Goal: Information Seeking & Learning: Learn about a topic

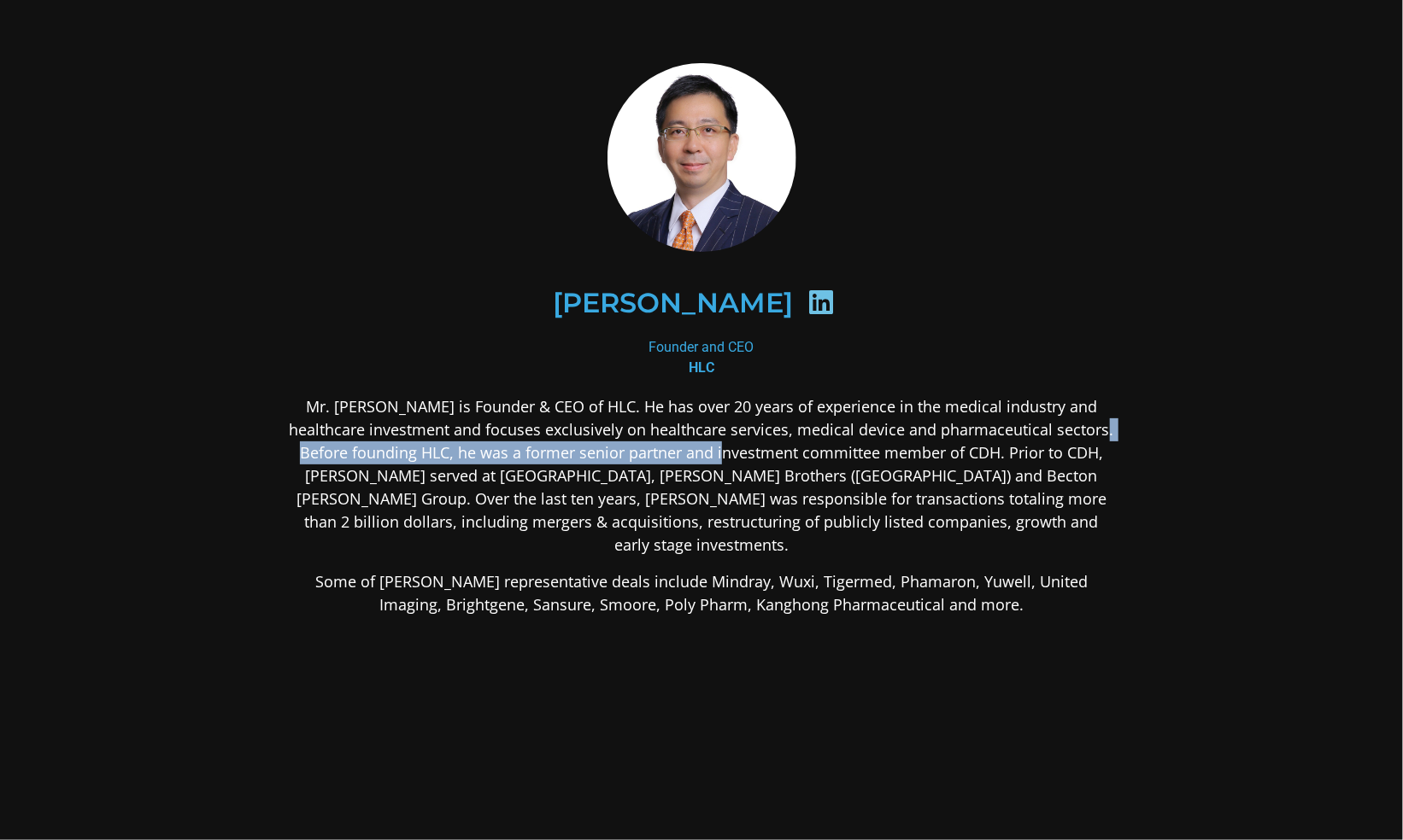
drag, startPoint x: 299, startPoint y: 451, endPoint x: 734, endPoint y: 454, distance: 435.0
click at [734, 454] on p "Mr. [PERSON_NAME] is Founder & CEO of HLC. He has over 20 years of experience i…" at bounding box center [701, 475] width 831 height 161
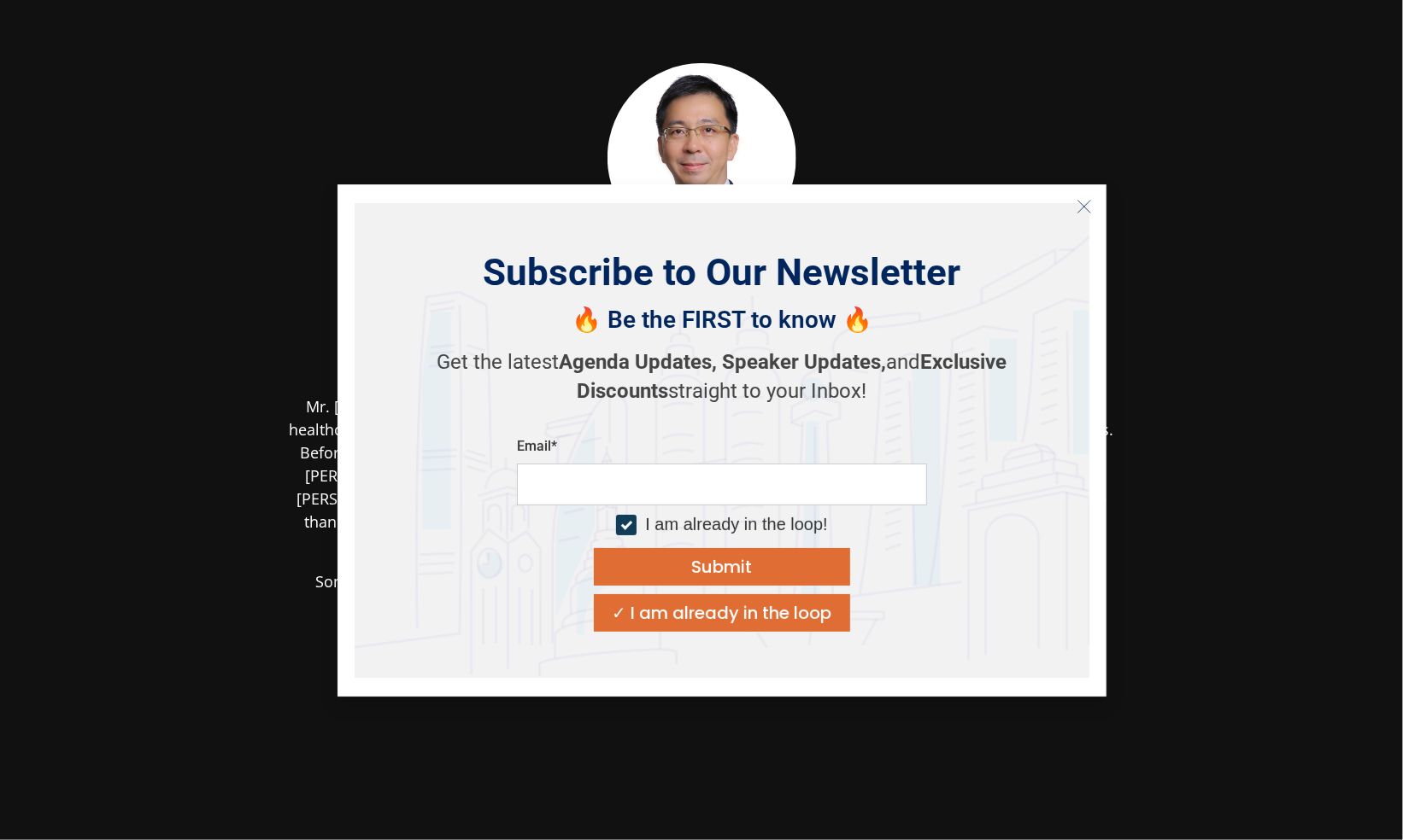
click at [644, 573] on body "[PERSON_NAME] Founder and CEO HLC Mr. [PERSON_NAME] is Founder & CEO of HLC. He…" at bounding box center [701, 420] width 1403 height 840
click at [1081, 207] on icon "Close" at bounding box center [1085, 207] width 16 height 16
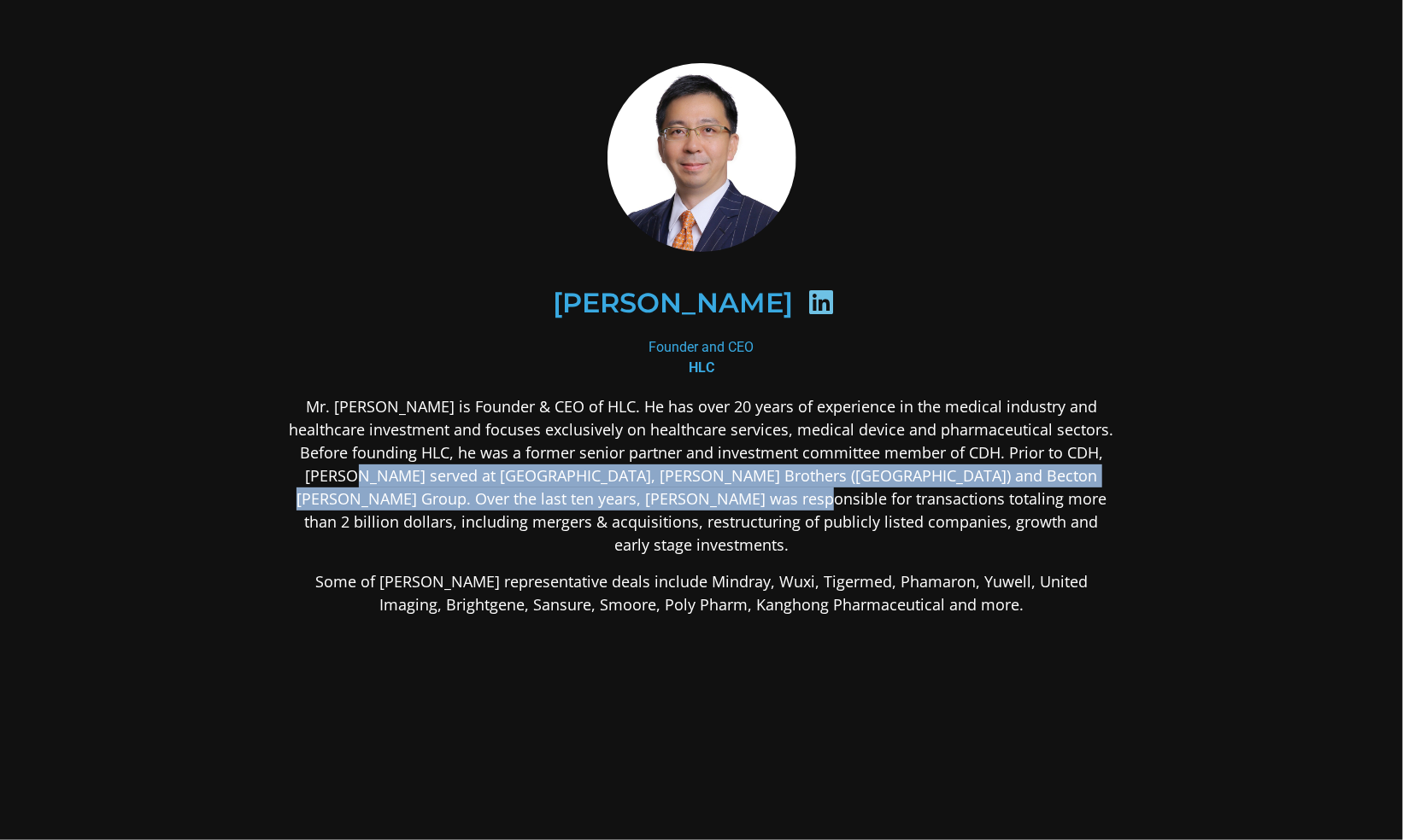
drag, startPoint x: 345, startPoint y: 474, endPoint x: 711, endPoint y: 494, distance: 366.5
click at [711, 494] on p "Mr. [PERSON_NAME] is Founder & CEO of HLC. He has over 20 years of experience i…" at bounding box center [701, 475] width 831 height 161
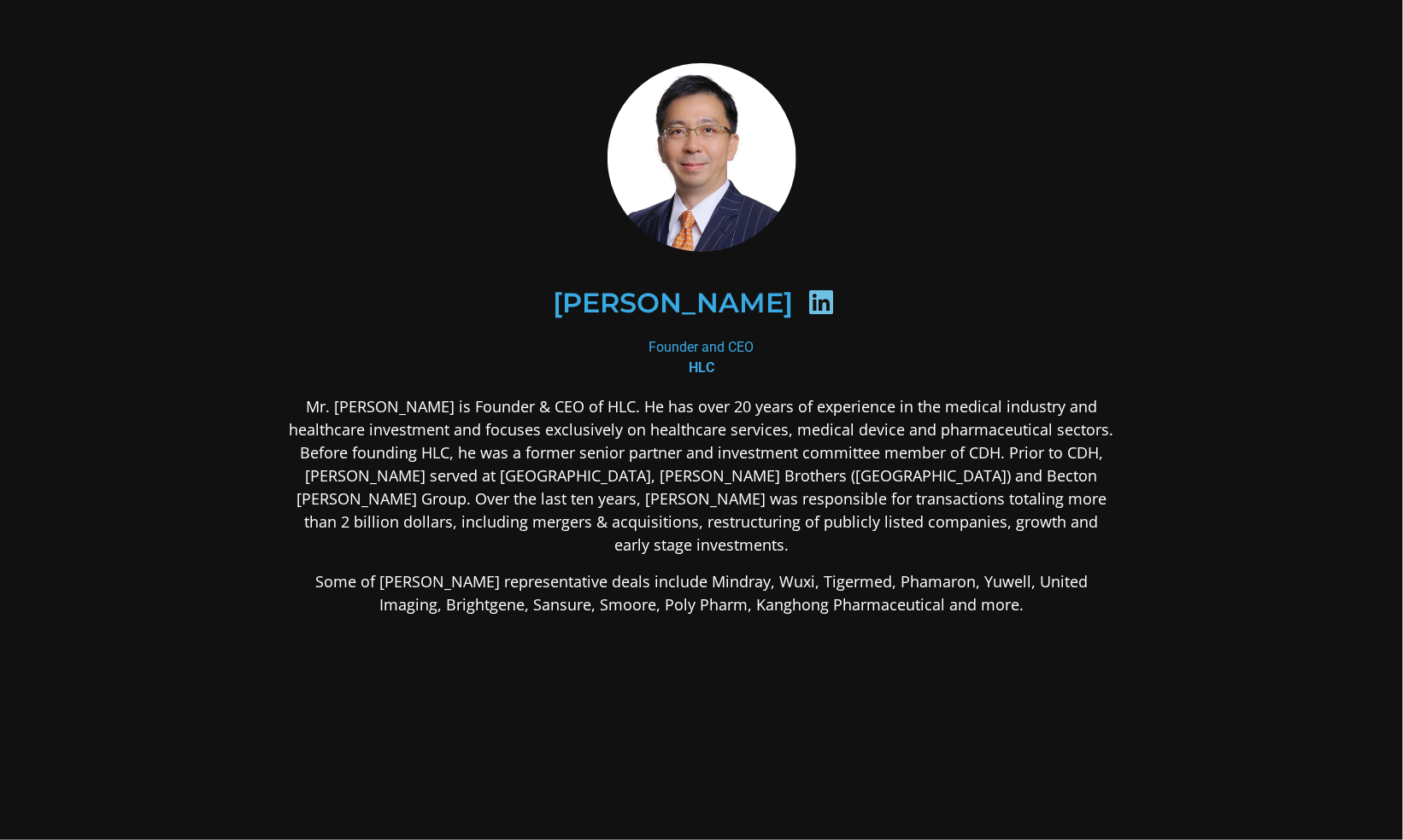
click at [534, 570] on p "Some of [PERSON_NAME] representative deals include Mindray, Wuxi, Tigermed, Pha…" at bounding box center [701, 593] width 831 height 46
drag, startPoint x: 411, startPoint y: 474, endPoint x: 518, endPoint y: 474, distance: 107.0
click at [518, 474] on p "Mr. [PERSON_NAME] is Founder & CEO of HLC. He has over 20 years of experience i…" at bounding box center [701, 475] width 831 height 161
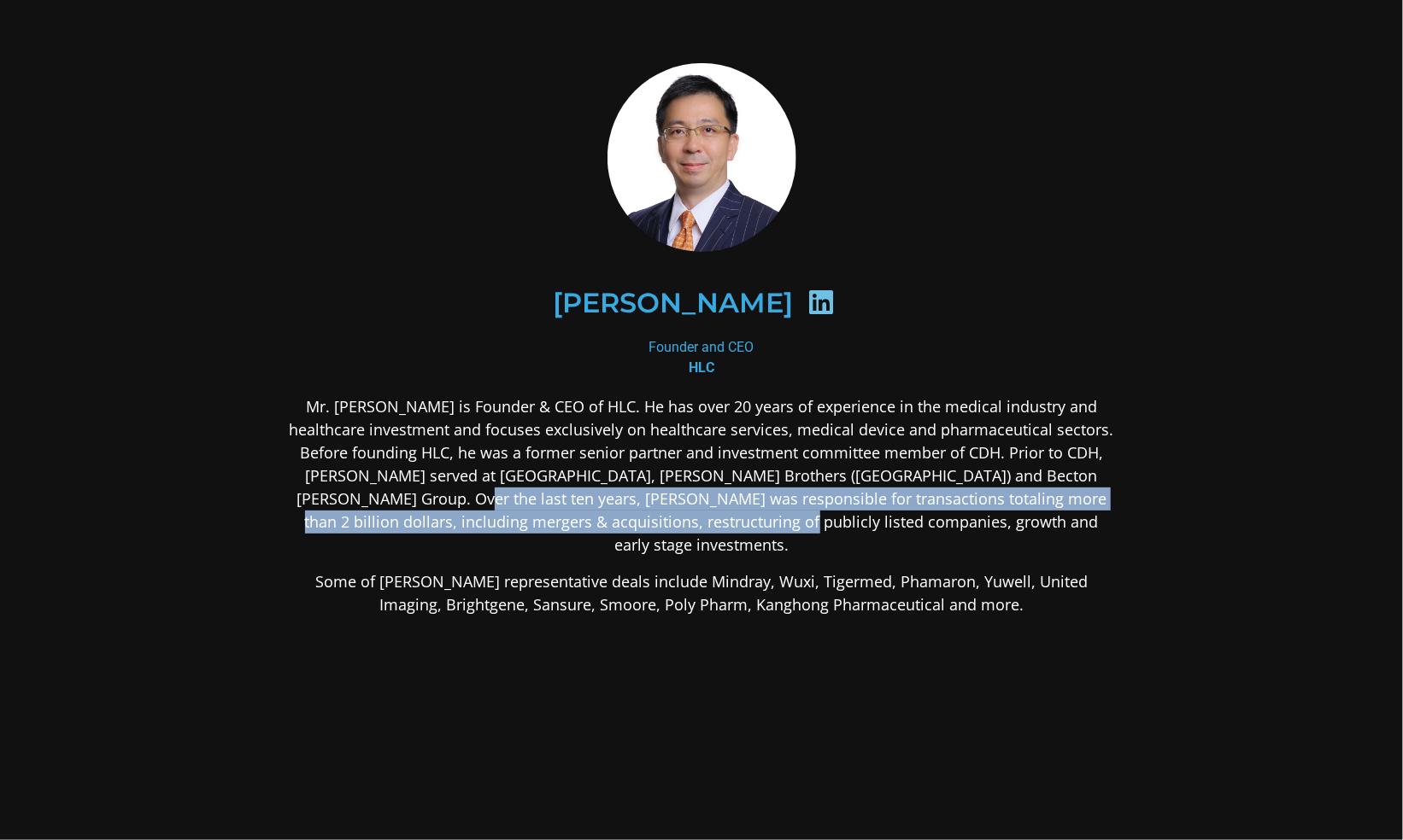
drag, startPoint x: 390, startPoint y: 502, endPoint x: 823, endPoint y: 519, distance: 433.3
click at [823, 519] on p "Mr. [PERSON_NAME] is Founder & CEO of HLC. He has over 20 years of experience i…" at bounding box center [701, 475] width 831 height 161
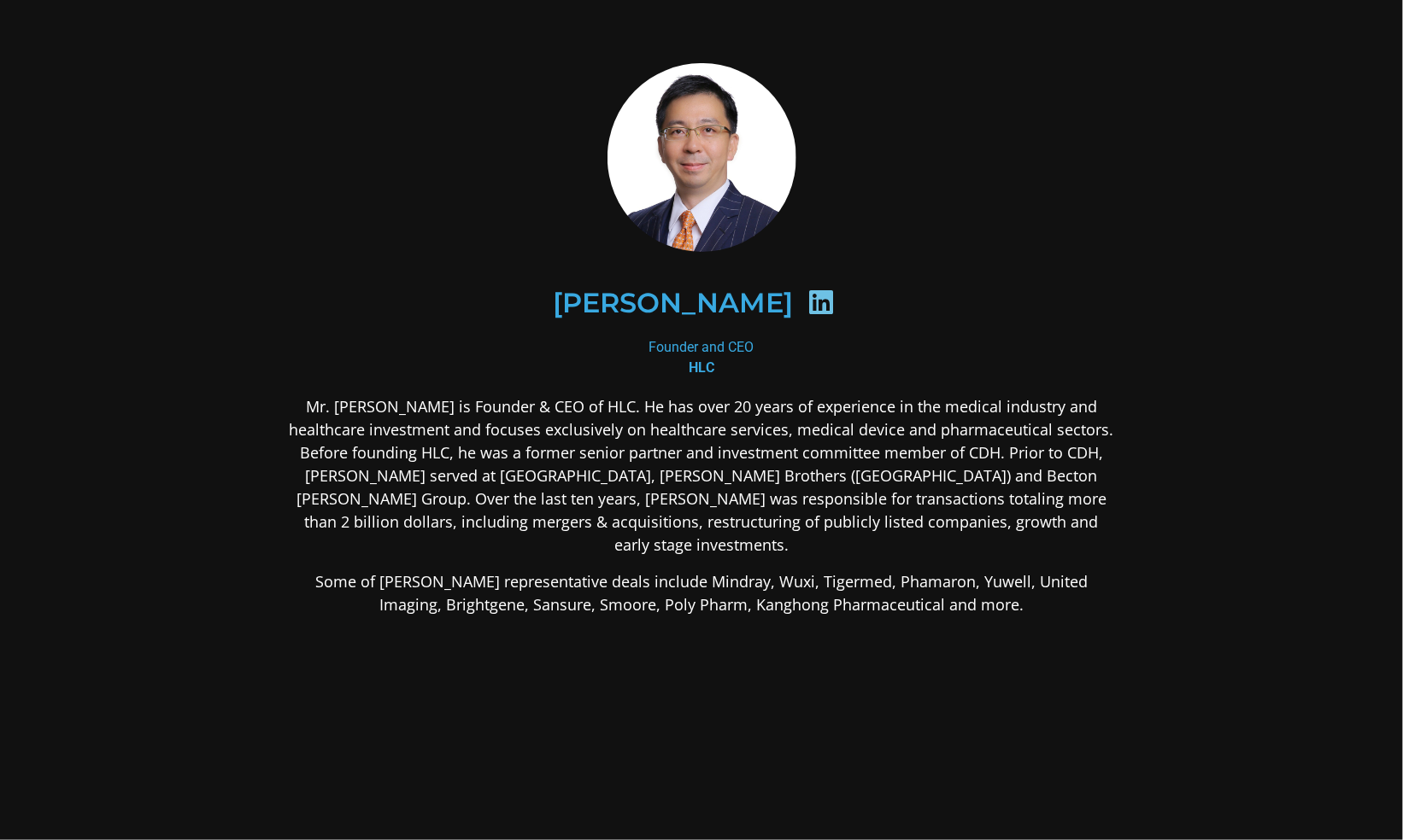
click at [694, 605] on div "Mr. [PERSON_NAME] is Founder & CEO of HLC. He has over 20 years of experience i…" at bounding box center [701, 640] width 831 height 491
click at [685, 570] on p "Some of [PERSON_NAME] representative deals include Mindray, Wuxi, Tigermed, Pha…" at bounding box center [701, 593] width 831 height 46
drag, startPoint x: 307, startPoint y: 556, endPoint x: 601, endPoint y: 552, distance: 294.0
click at [601, 570] on p "Some of [PERSON_NAME] representative deals include Mindray, Wuxi, Tigermed, Pha…" at bounding box center [701, 593] width 831 height 46
click at [587, 643] on div "Mr. [PERSON_NAME] is Founder & CEO of HLC. He has over 20 years of experience i…" at bounding box center [701, 640] width 831 height 491
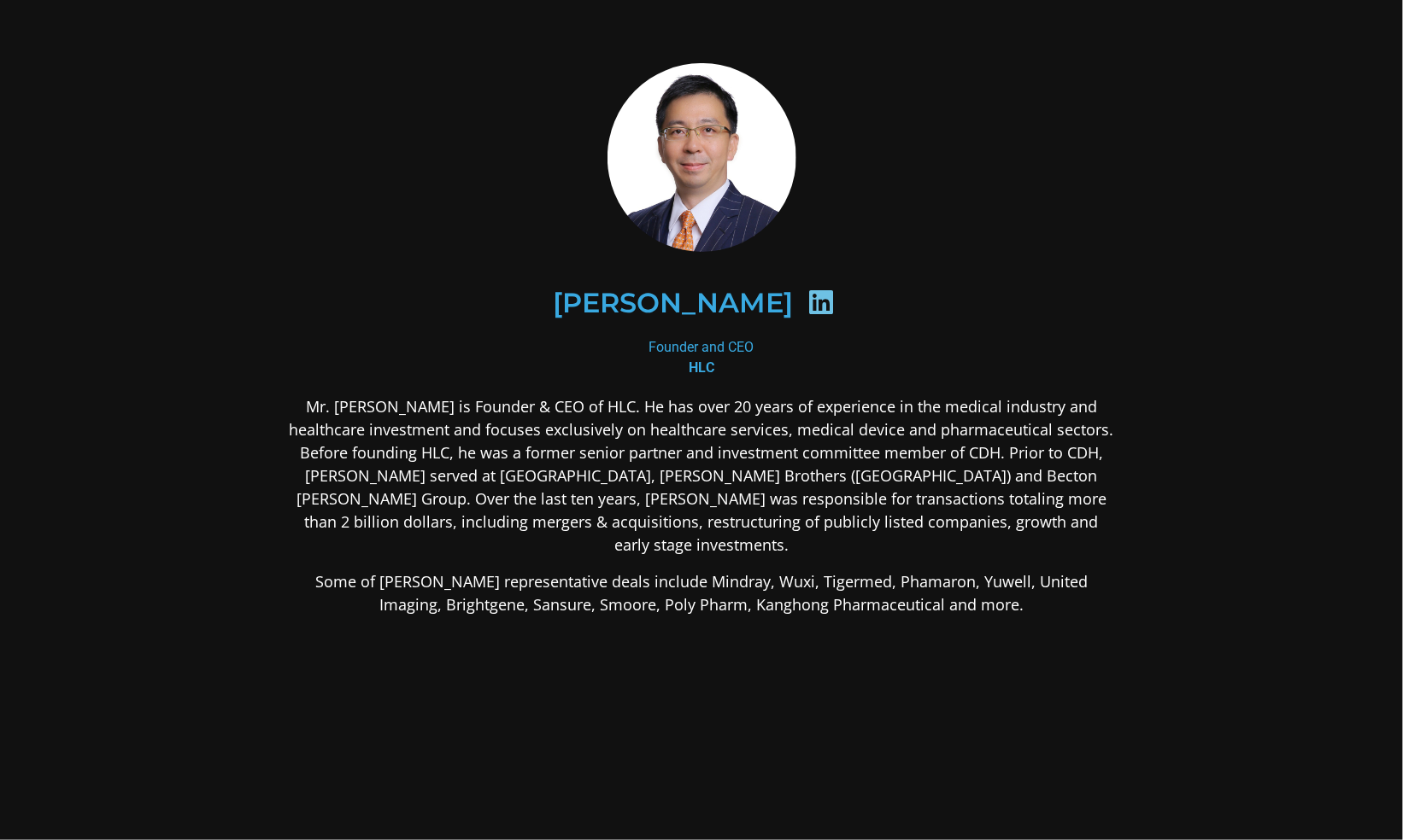
click at [543, 575] on p "Some of [PERSON_NAME] representative deals include Mindray, Wuxi, Tigermed, Pha…" at bounding box center [701, 593] width 831 height 46
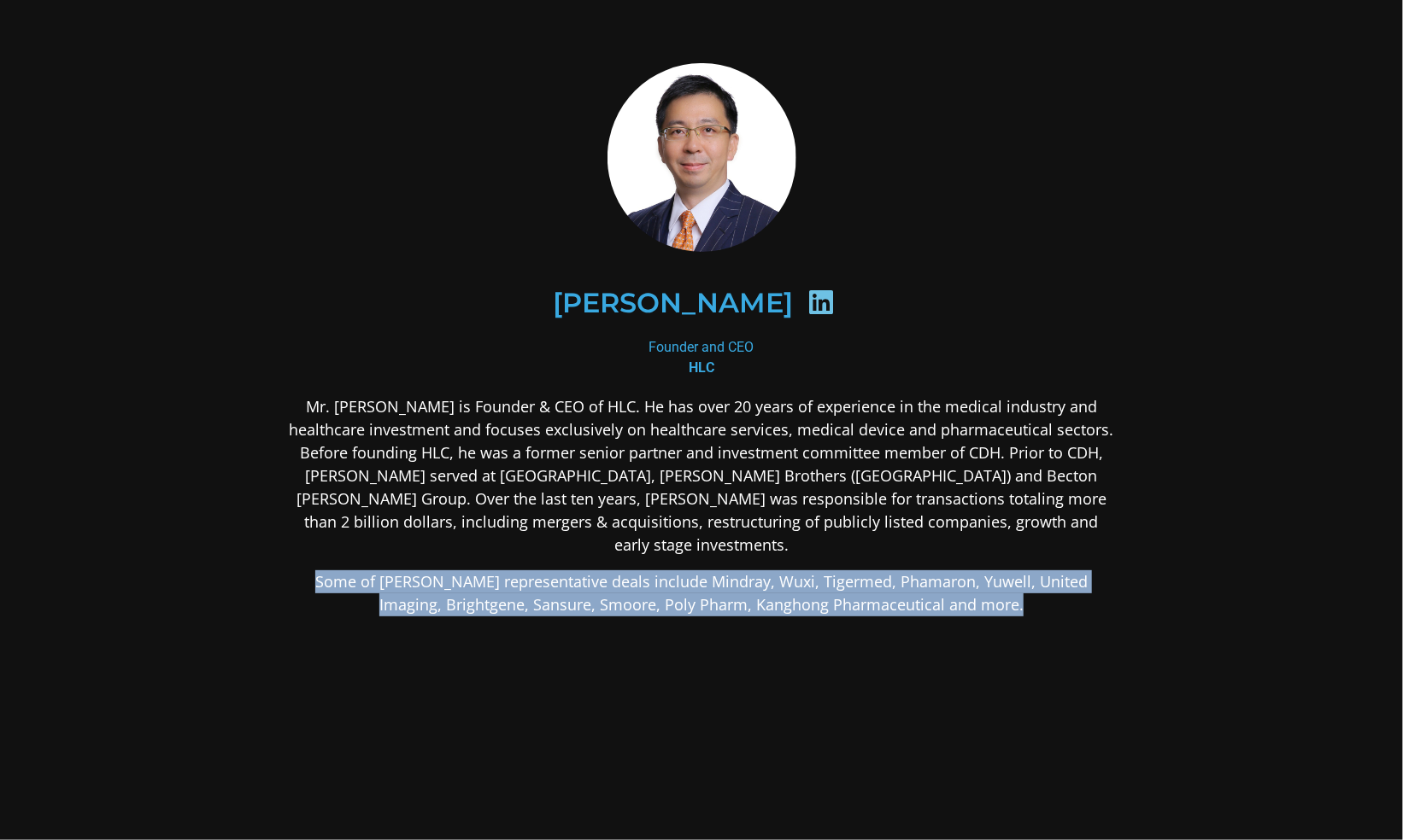
click at [543, 575] on p "Some of [PERSON_NAME] representative deals include Mindray, Wuxi, Tigermed, Pha…" at bounding box center [701, 593] width 831 height 46
click at [603, 644] on div "Mr. [PERSON_NAME] is Founder & CEO of HLC. He has over 20 years of experience i…" at bounding box center [701, 640] width 831 height 491
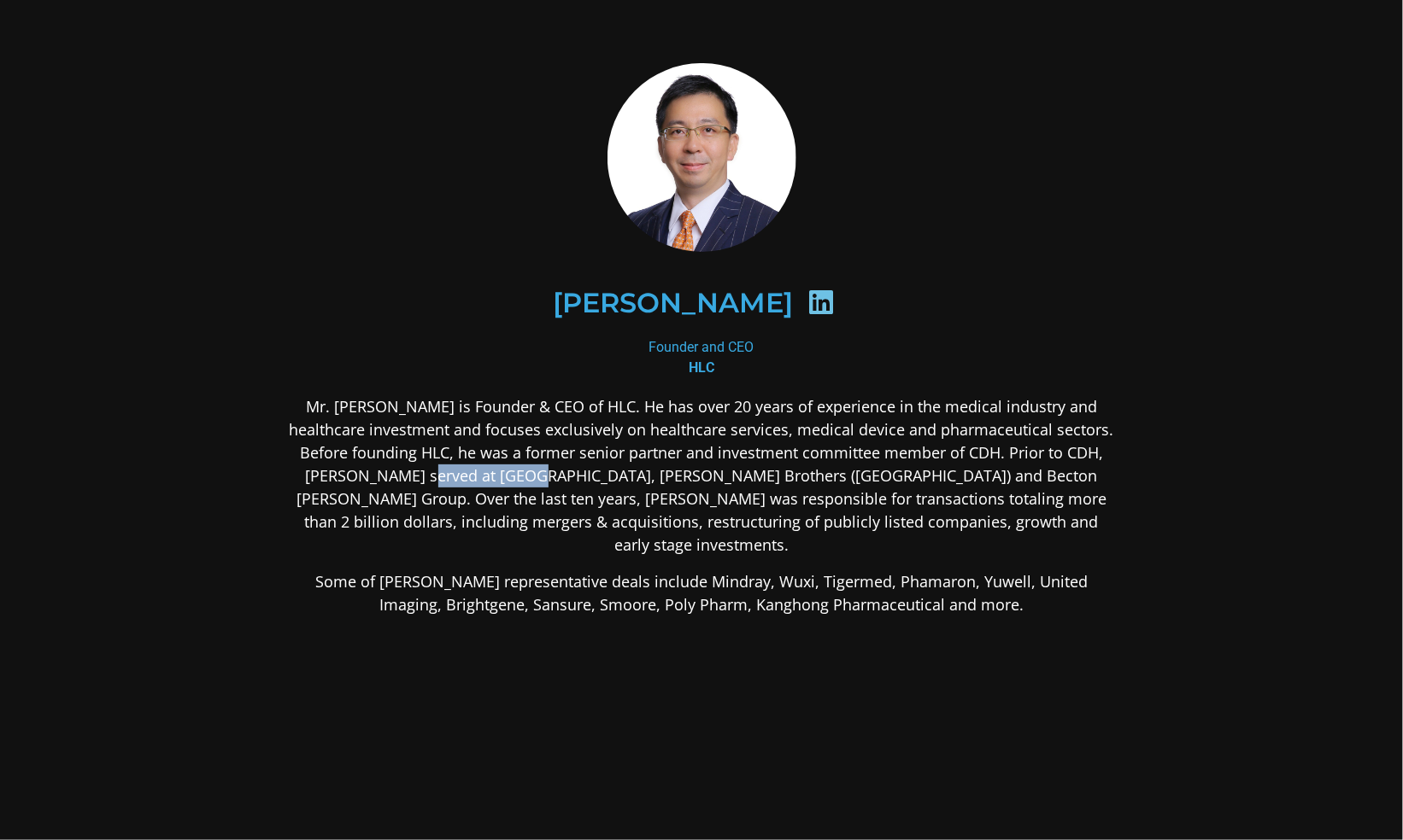
drag, startPoint x: 413, startPoint y: 474, endPoint x: 518, endPoint y: 474, distance: 105.0
click at [518, 474] on p "Mr. [PERSON_NAME] is Founder & CEO of HLC. He has over 20 years of experience i…" at bounding box center [701, 475] width 831 height 161
